Goal: Information Seeking & Learning: Learn about a topic

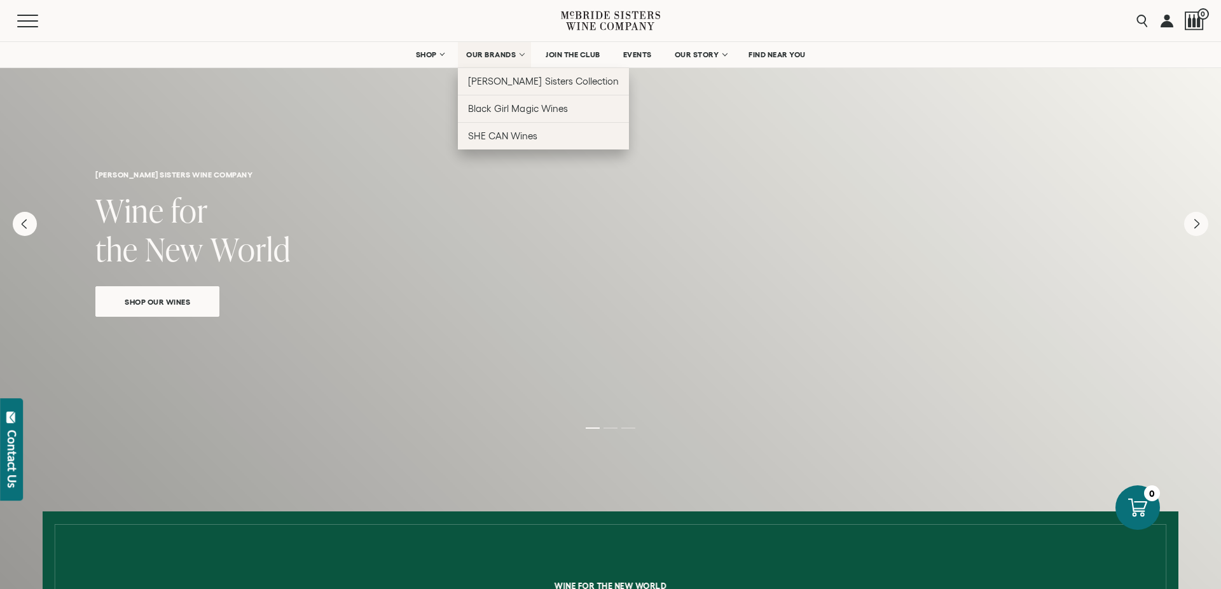
click at [485, 59] on span "OUR BRANDS" at bounding box center [491, 54] width 50 height 9
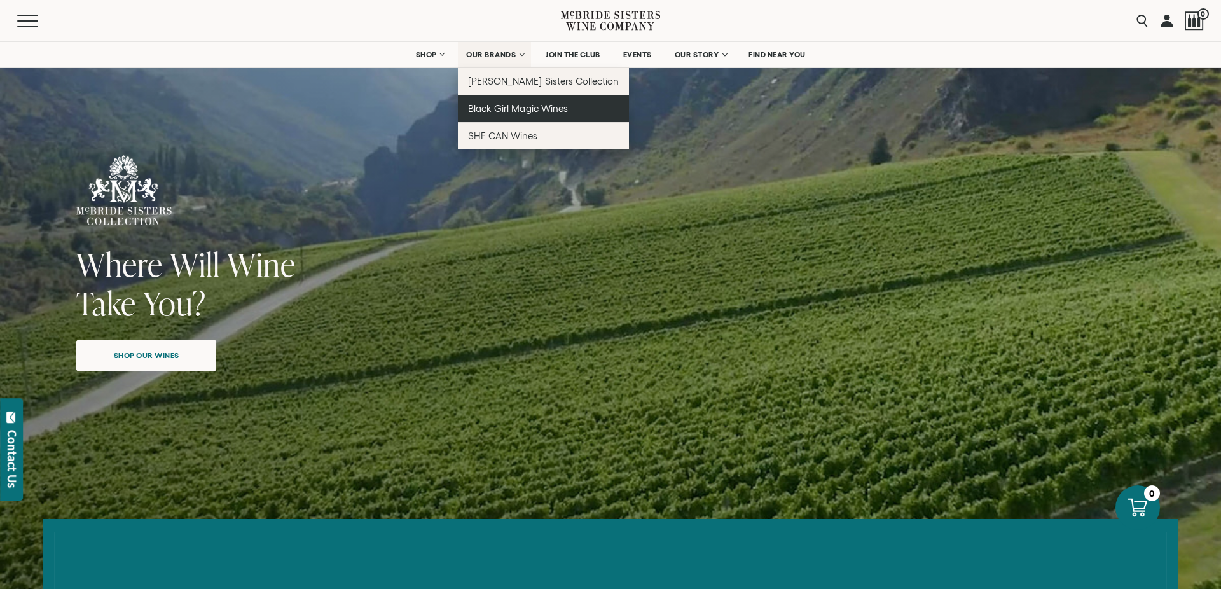
click at [491, 106] on span "Black Girl Magic Wines" at bounding box center [517, 108] width 99 height 11
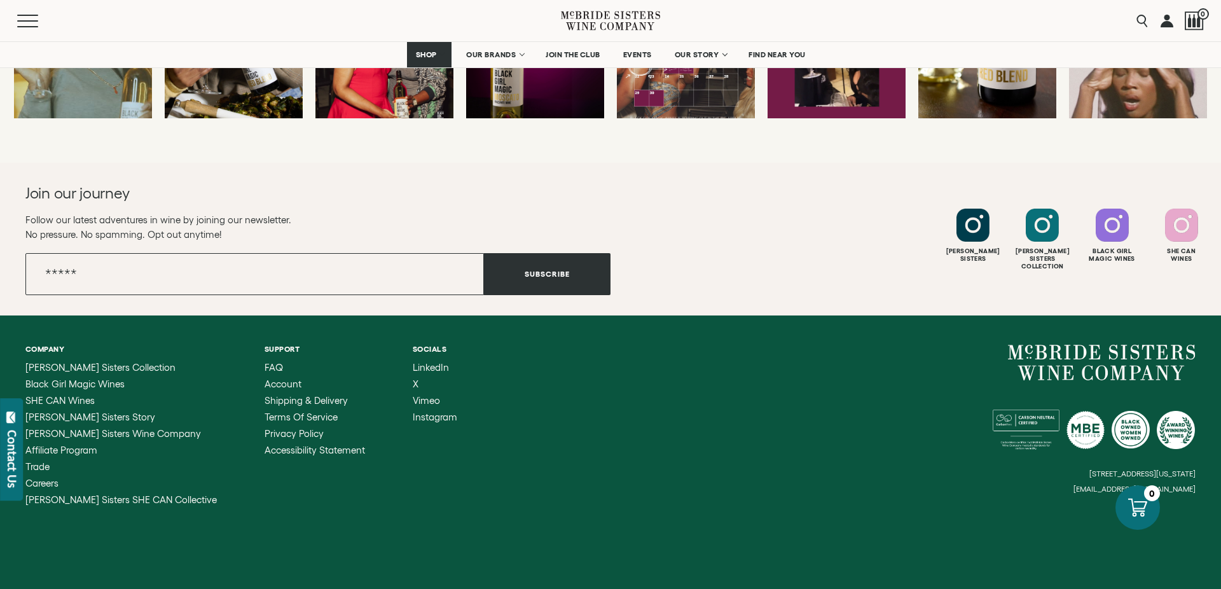
scroll to position [3460, 0]
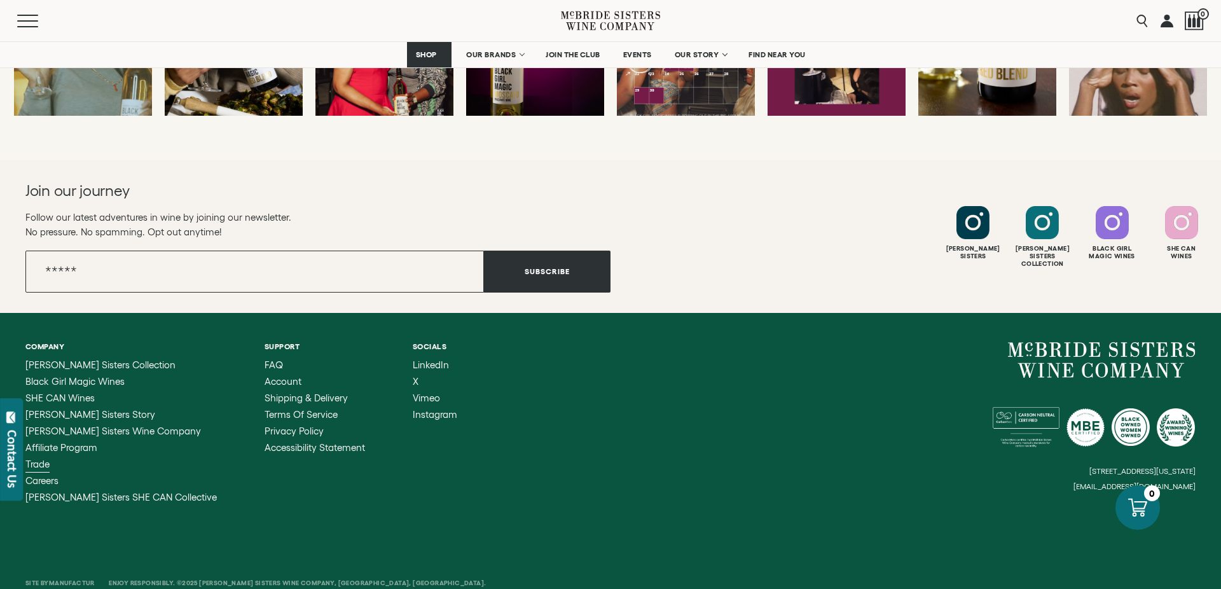
click at [36, 464] on span "Trade" at bounding box center [37, 464] width 24 height 11
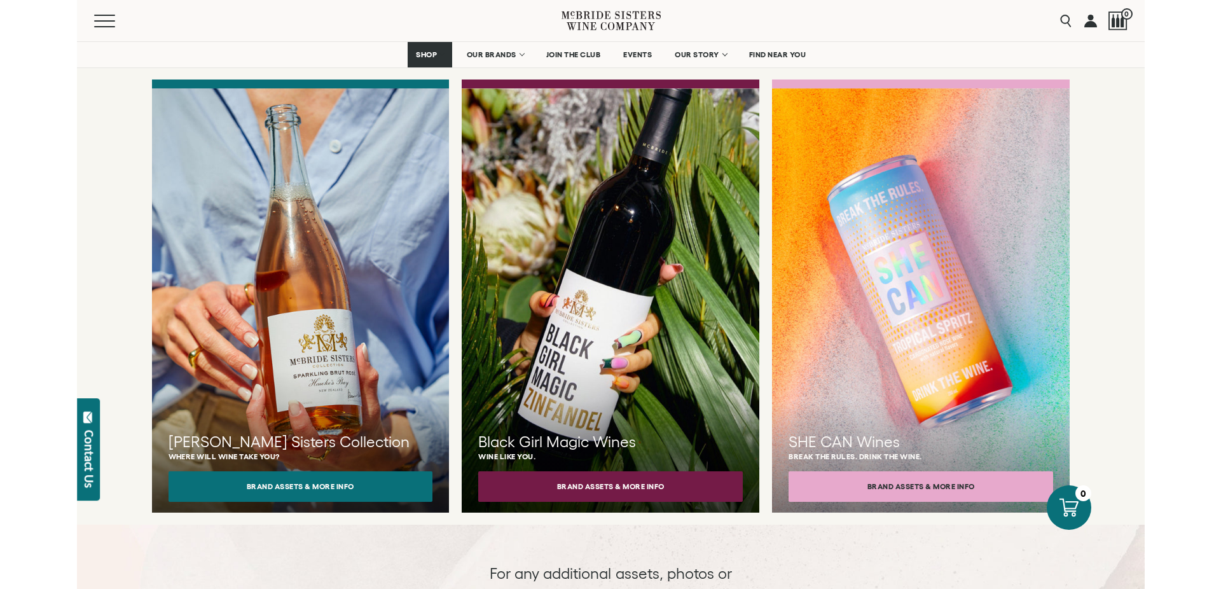
scroll to position [1065, 0]
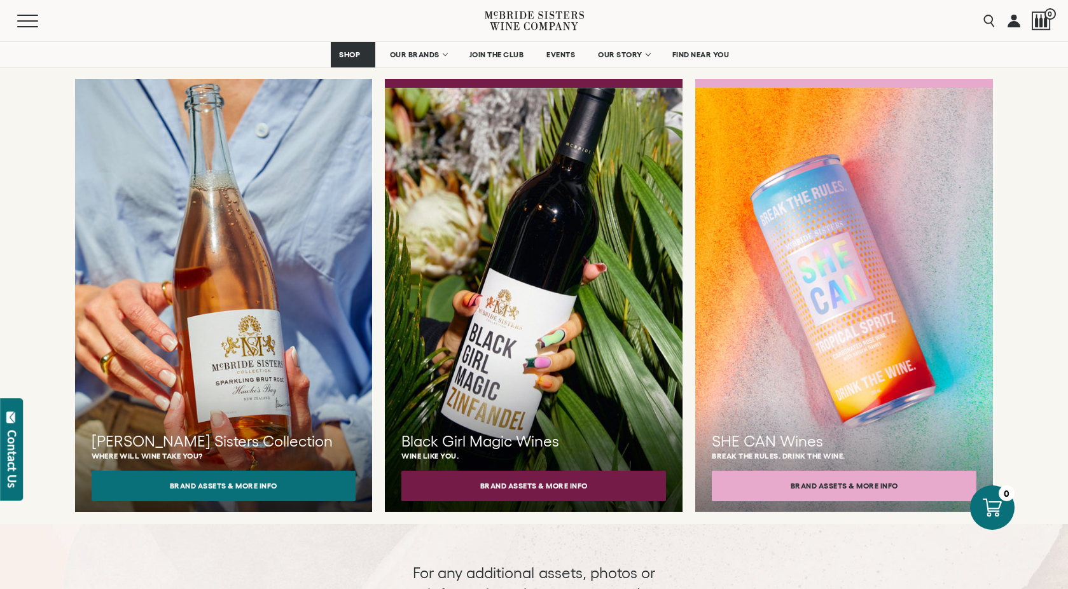
click at [235, 343] on div at bounding box center [224, 299] width 328 height 466
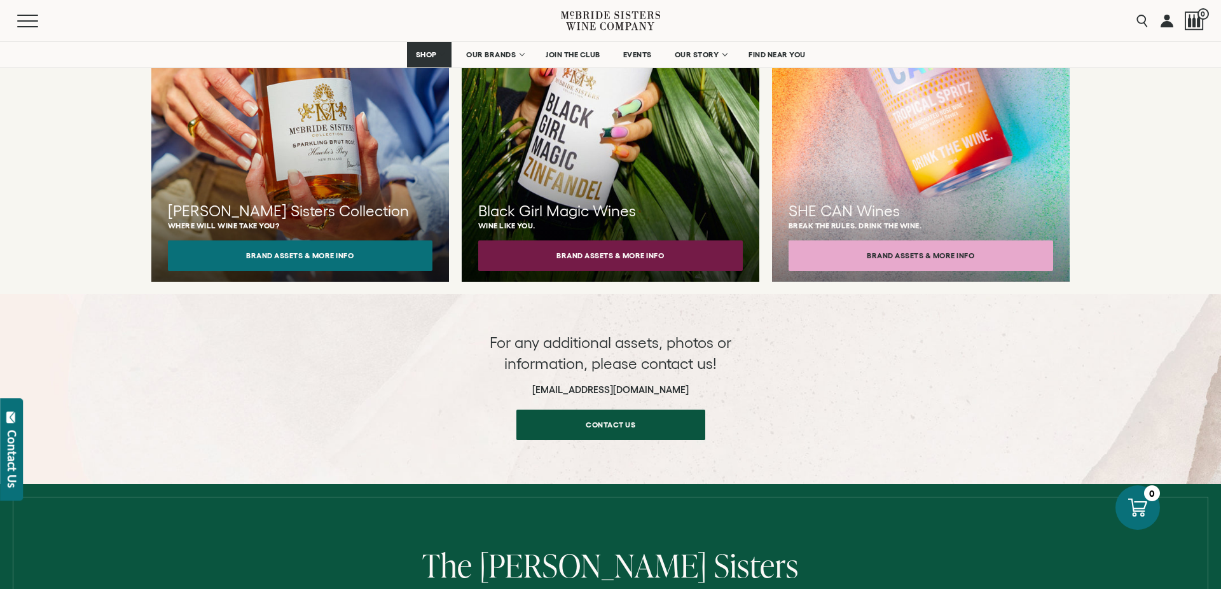
scroll to position [1107, 0]
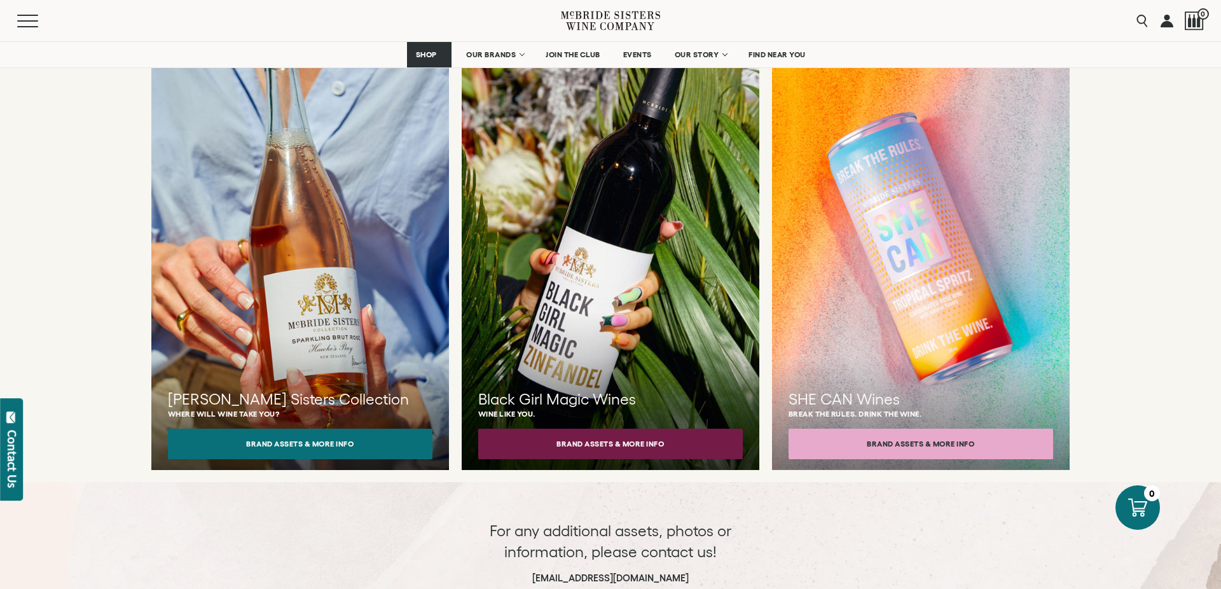
click at [348, 349] on div "McBride Sisters Collection Where will wine take you? Brand Assets & More Info" at bounding box center [300, 262] width 298 height 433
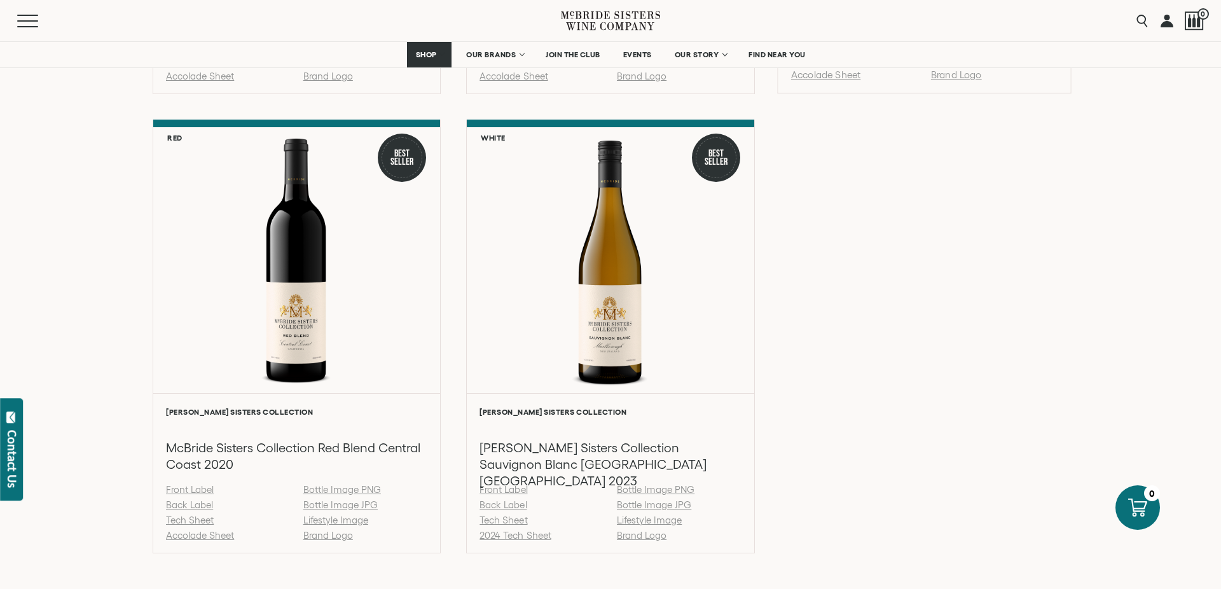
scroll to position [1850, 0]
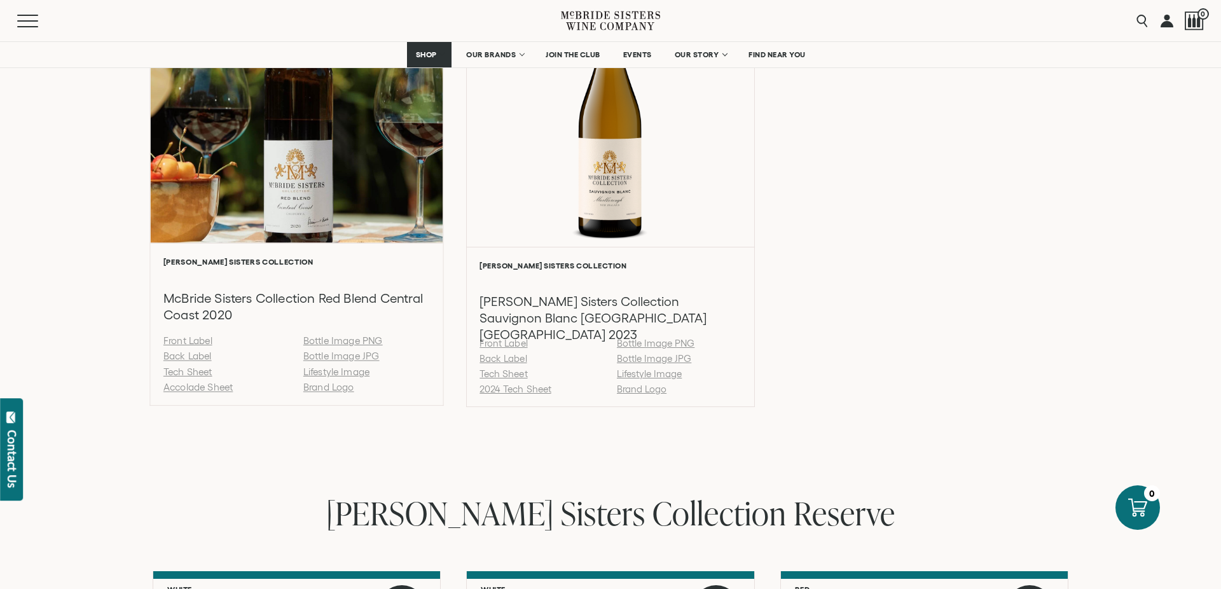
click at [190, 362] on link "Back Label" at bounding box center [187, 356] width 48 height 11
